Goal: Check status

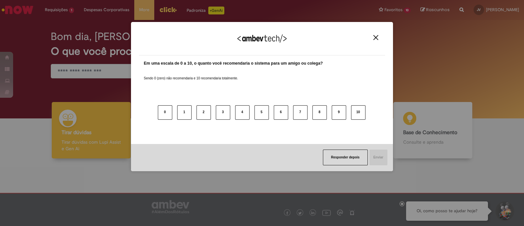
click at [375, 37] on img "Close" at bounding box center [375, 37] width 5 height 5
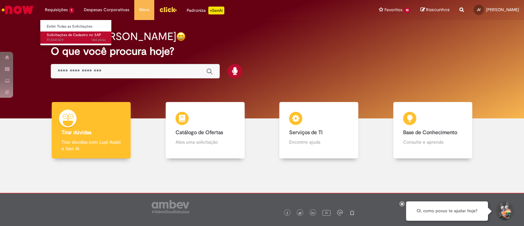
click at [63, 41] on span "14d atrás 14 dias atrás R13541329" at bounding box center [76, 39] width 59 height 5
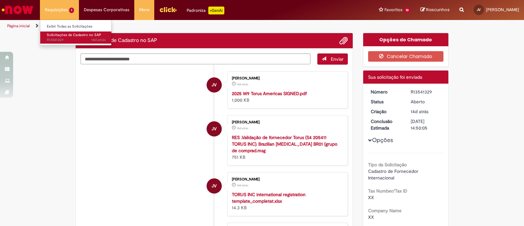
click at [63, 35] on span "Solicitações de Cadastro no SAP" at bounding box center [74, 34] width 54 height 5
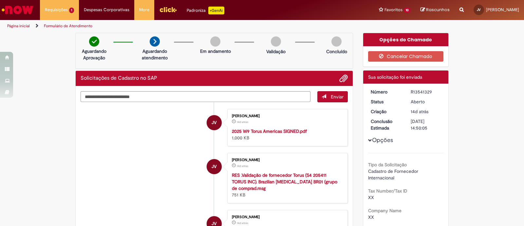
drag, startPoint x: 407, startPoint y: 91, endPoint x: 429, endPoint y: 90, distance: 22.3
click at [429, 90] on dd "R13541329" at bounding box center [426, 91] width 40 height 7
copy div "R13541329"
drag, startPoint x: 408, startPoint y: 109, endPoint x: 417, endPoint y: 109, distance: 9.2
click at [417, 109] on span "14d atrás" at bounding box center [420, 111] width 18 height 6
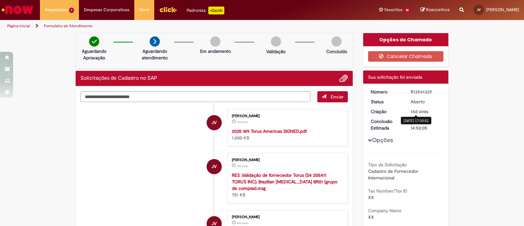
click at [427, 110] on div "14d atrás 14 dias atrás [DATE] 17:50:01" at bounding box center [426, 111] width 30 height 7
